Goal: Navigation & Orientation: Understand site structure

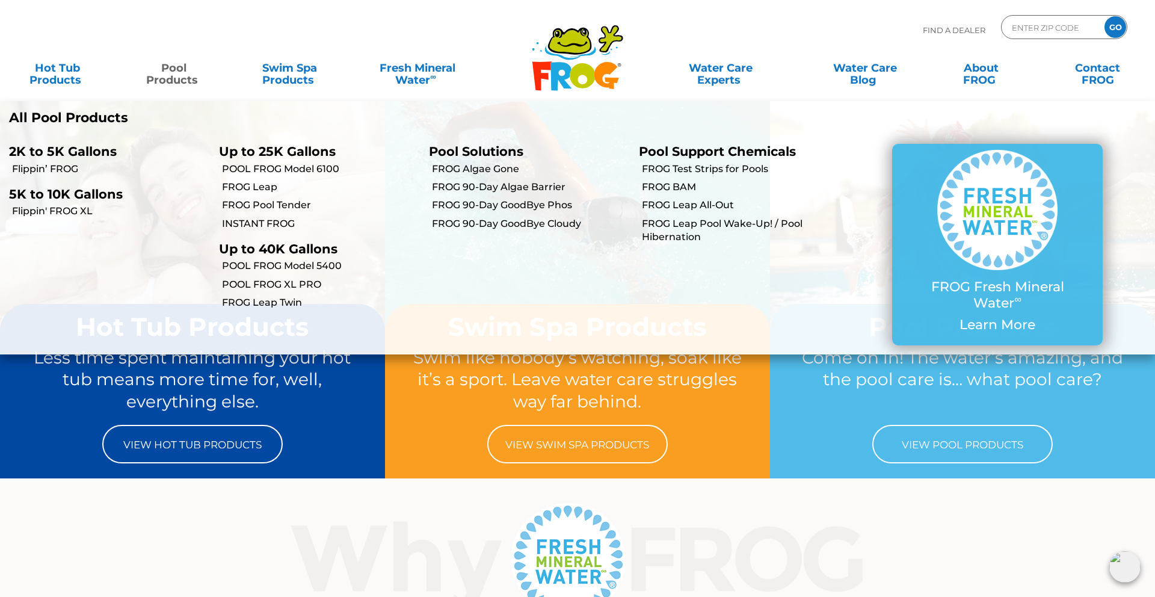
click at [171, 66] on link "Pool Products" at bounding box center [173, 68] width 90 height 24
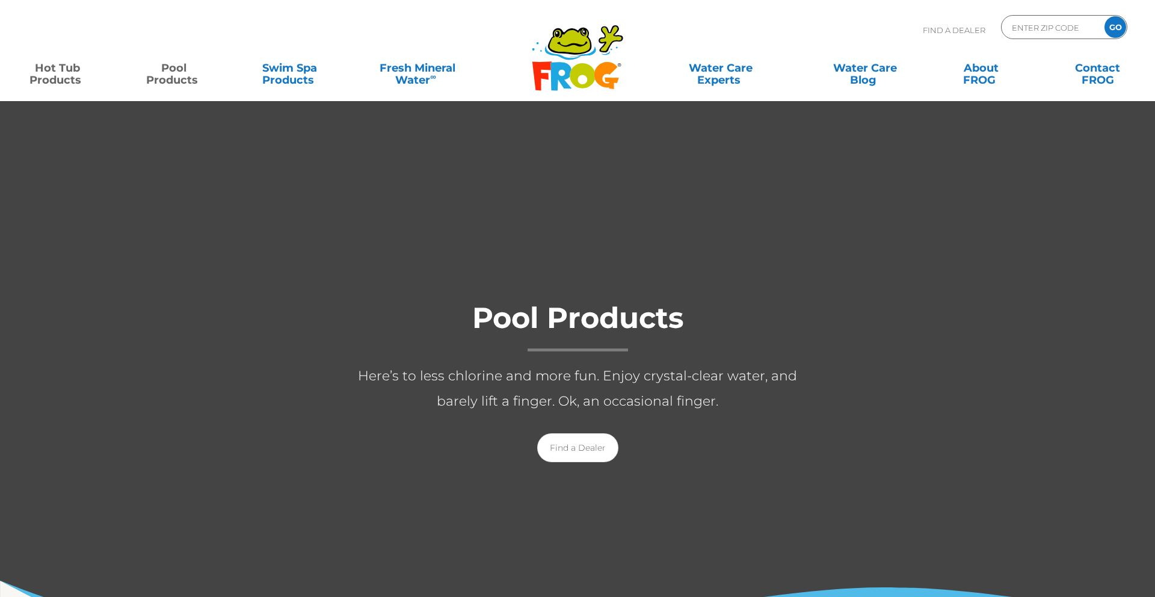
click at [76, 74] on link "Hot Tub Products" at bounding box center [57, 68] width 90 height 24
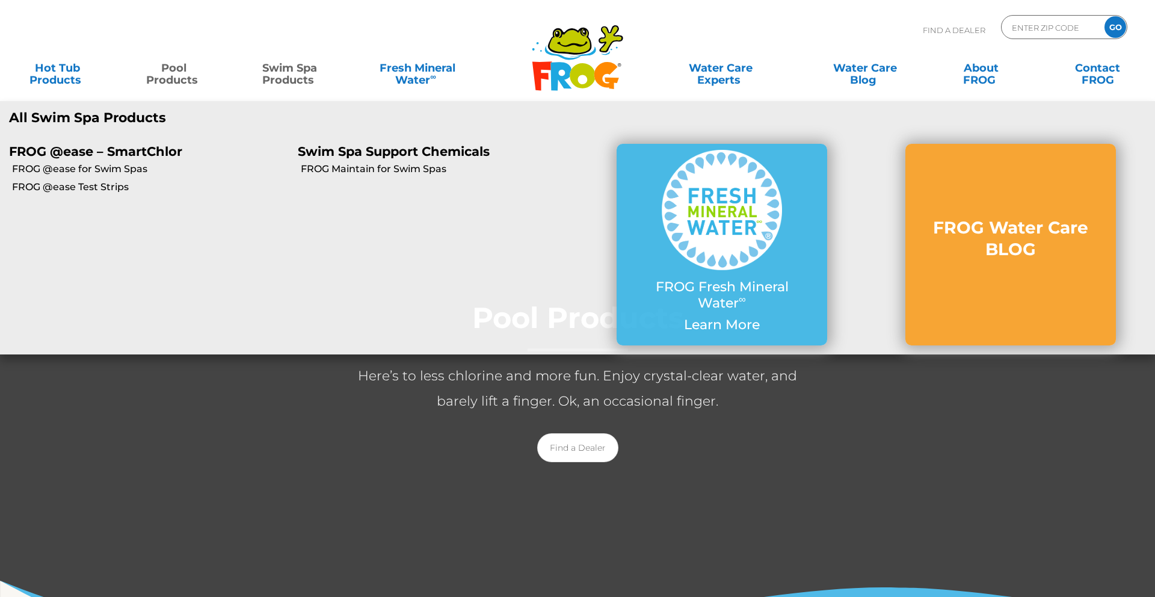
click at [305, 73] on link "Swim Spa Products" at bounding box center [290, 68] width 90 height 24
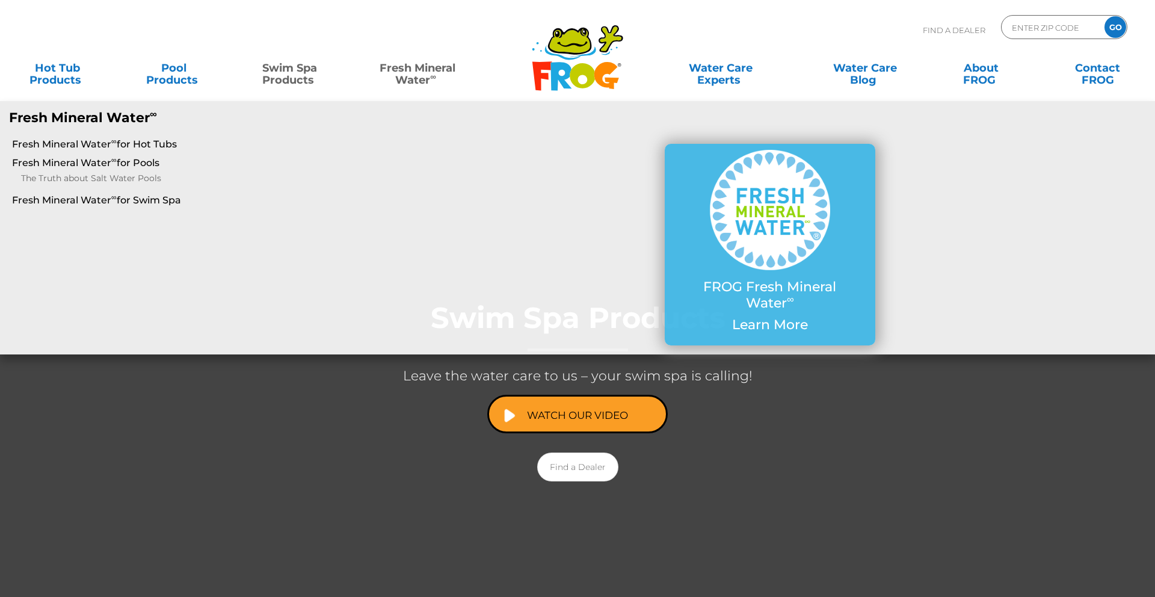
click at [406, 72] on link "Fresh Mineral Water ∞" at bounding box center [417, 68] width 113 height 24
